Goal: Task Accomplishment & Management: Manage account settings

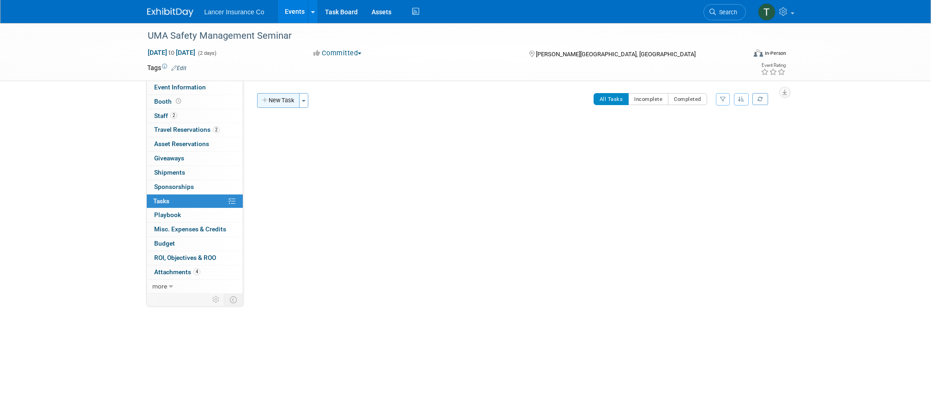
click at [281, 96] on button "New Task" at bounding box center [278, 100] width 42 height 15
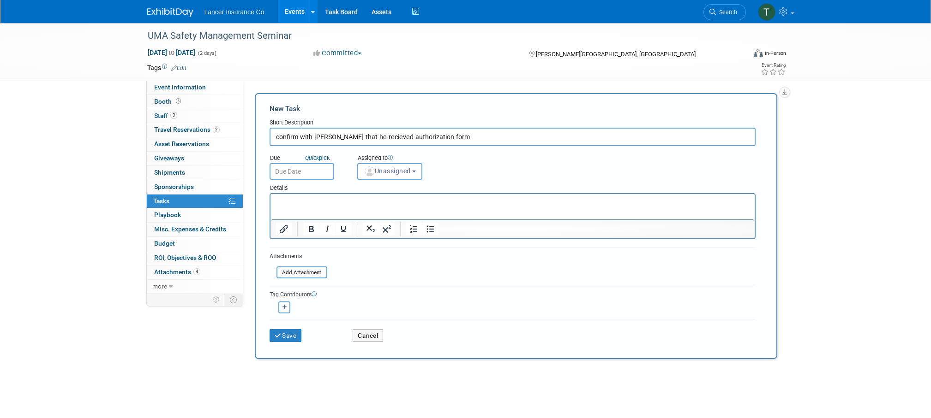
type input "confirm with [PERSON_NAME] that he recieved authorization form"
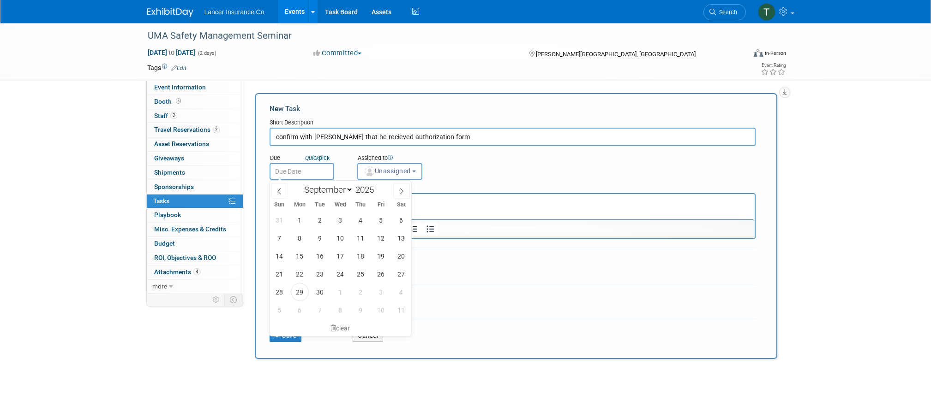
click at [302, 172] on input "text" at bounding box center [301, 171] width 65 height 17
click at [316, 293] on span "30" at bounding box center [320, 292] width 18 height 18
type input "[DATE]"
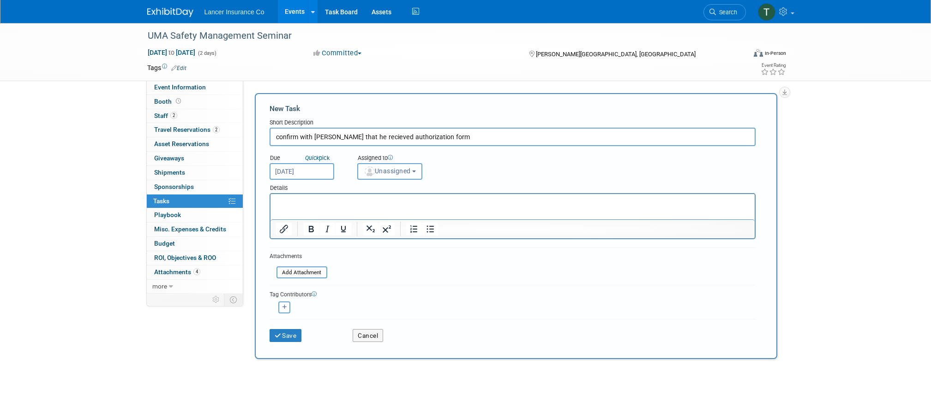
click at [376, 176] on button "Unassigned" at bounding box center [390, 171] width 66 height 17
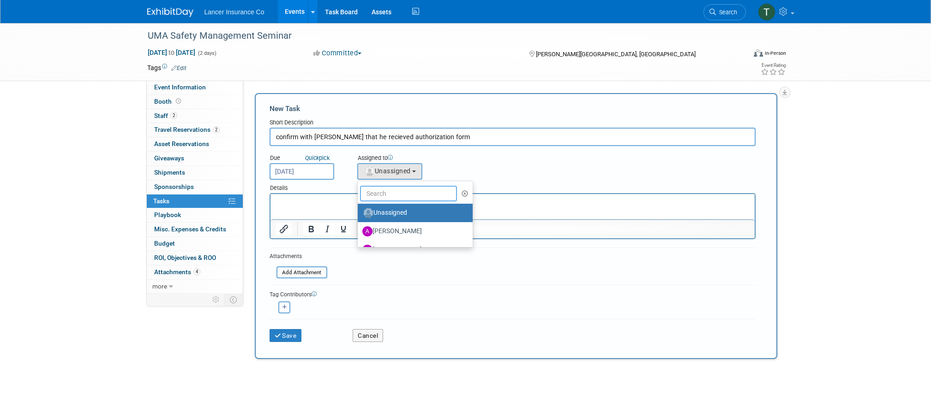
click at [381, 198] on input "text" at bounding box center [408, 194] width 97 height 16
type input "[PERSON_NAME]"
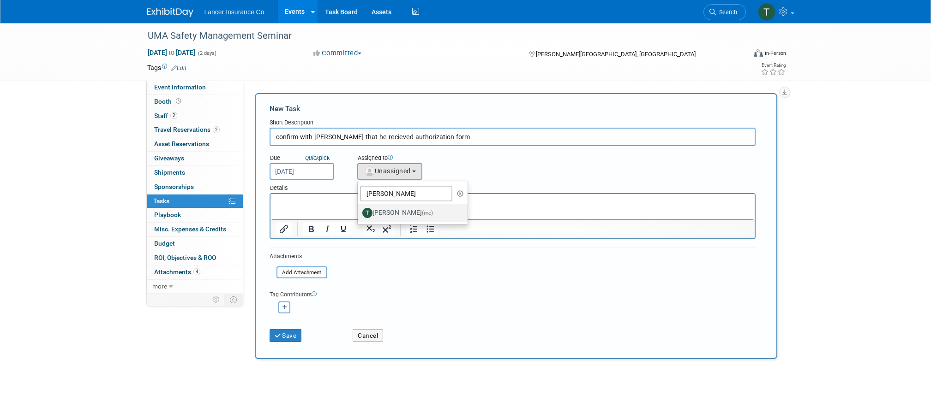
click at [401, 214] on label "[PERSON_NAME] (me)" at bounding box center [410, 213] width 96 height 15
click at [359, 214] on input "[PERSON_NAME] (me)" at bounding box center [356, 212] width 6 height 6
select select "4421722b-634f-4799-af43-cbca53d48260"
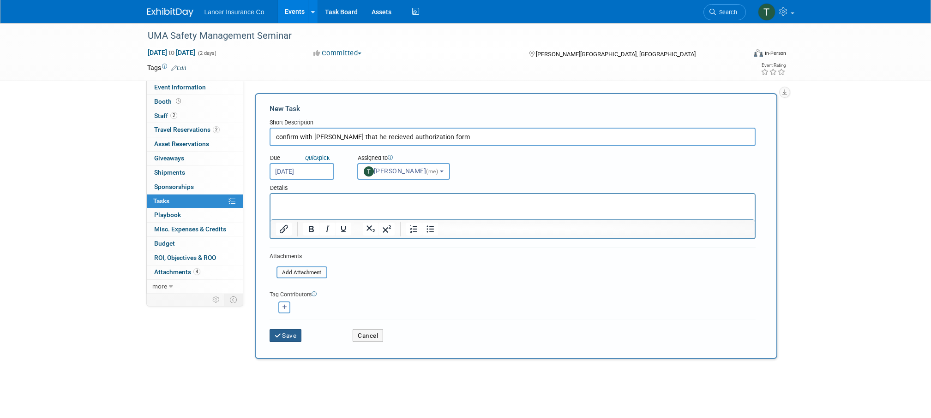
click at [294, 333] on button "Save" at bounding box center [285, 335] width 32 height 13
